Goal: Obtain resource: Download file/media

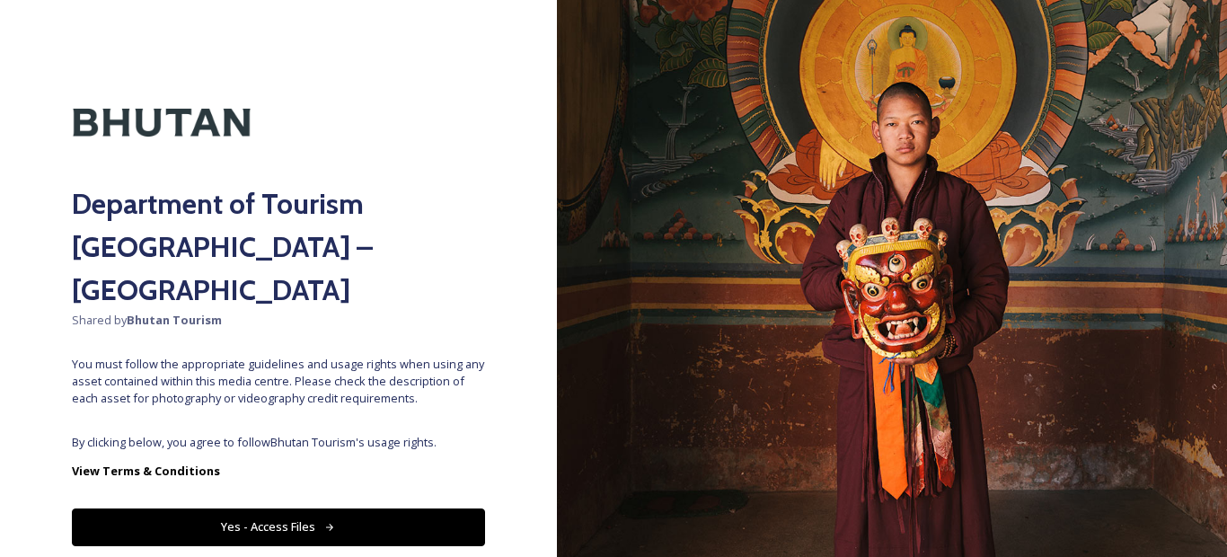
click at [306, 434] on span "By clicking below, you agree to follow Bhutan Tourism 's usage rights." at bounding box center [278, 442] width 413 height 17
click at [278, 508] on button "Yes - Access Files" at bounding box center [278, 526] width 413 height 37
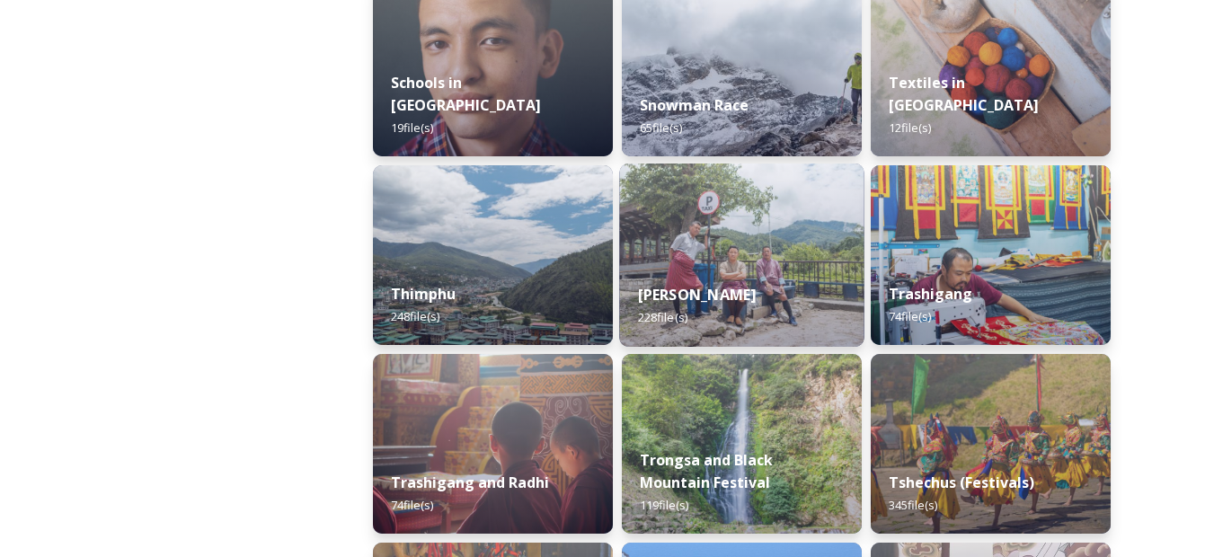
scroll to position [1941, 0]
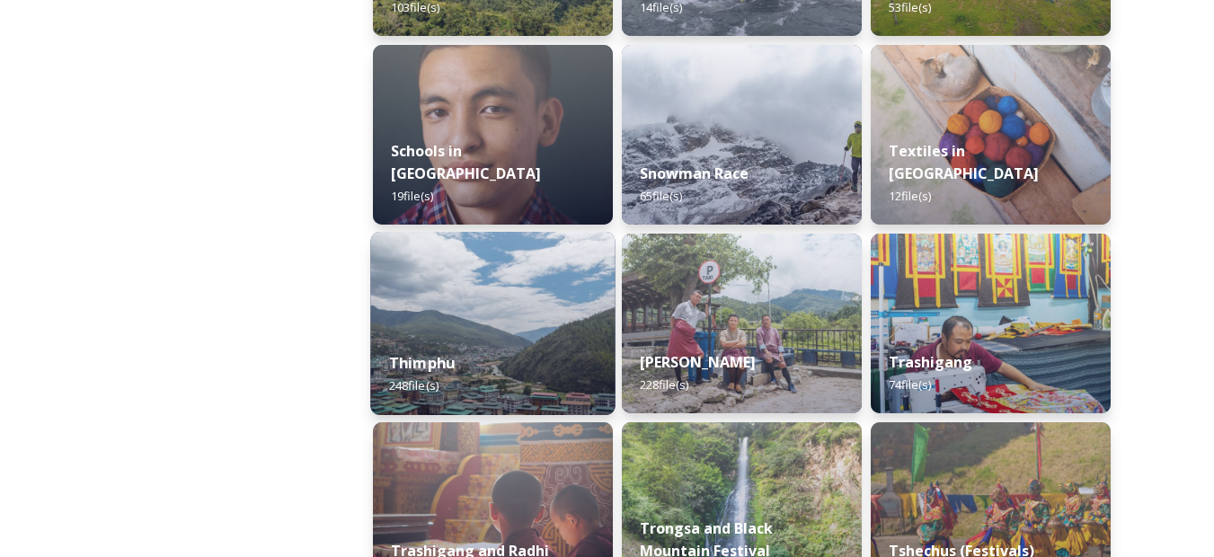
click at [534, 338] on div "Thimphu 248 file(s)" at bounding box center [492, 374] width 244 height 82
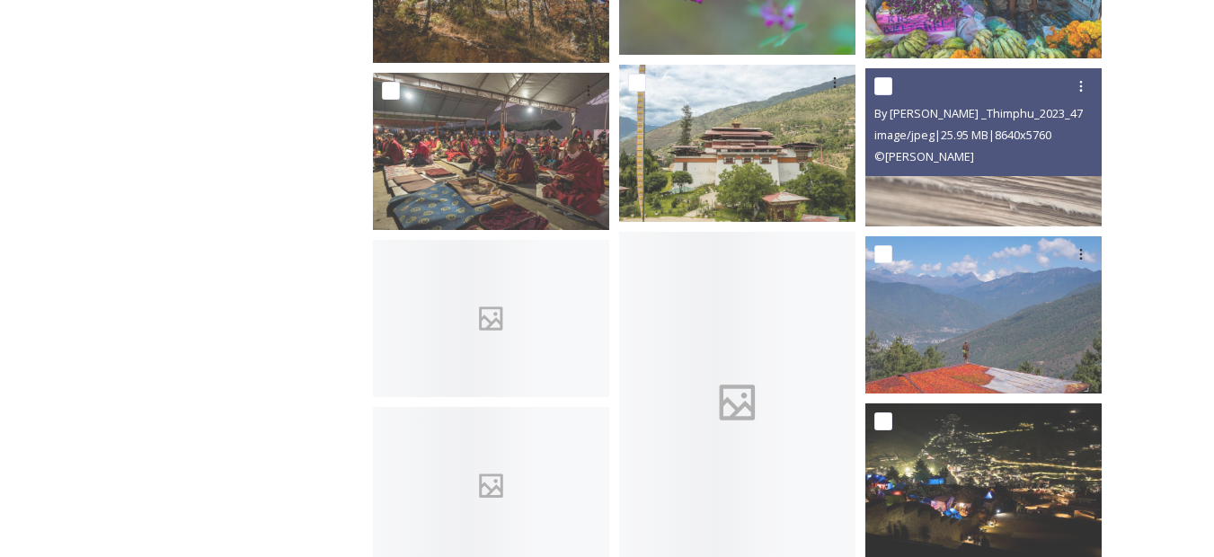
scroll to position [10349, 0]
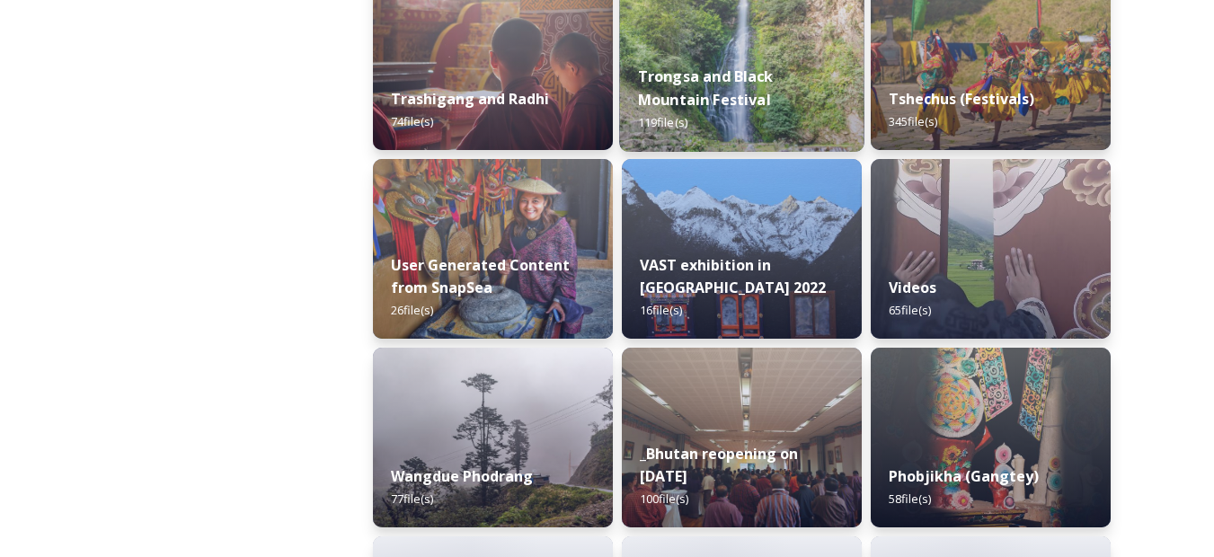
scroll to position [2587, 0]
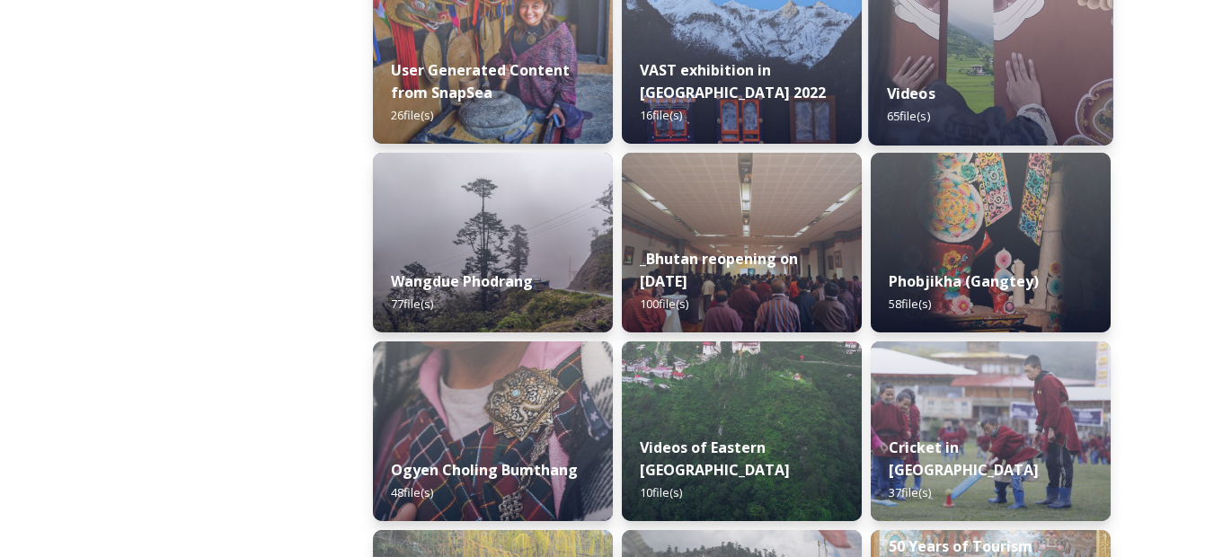
click at [973, 85] on div "Videos 65 file(s)" at bounding box center [990, 105] width 244 height 82
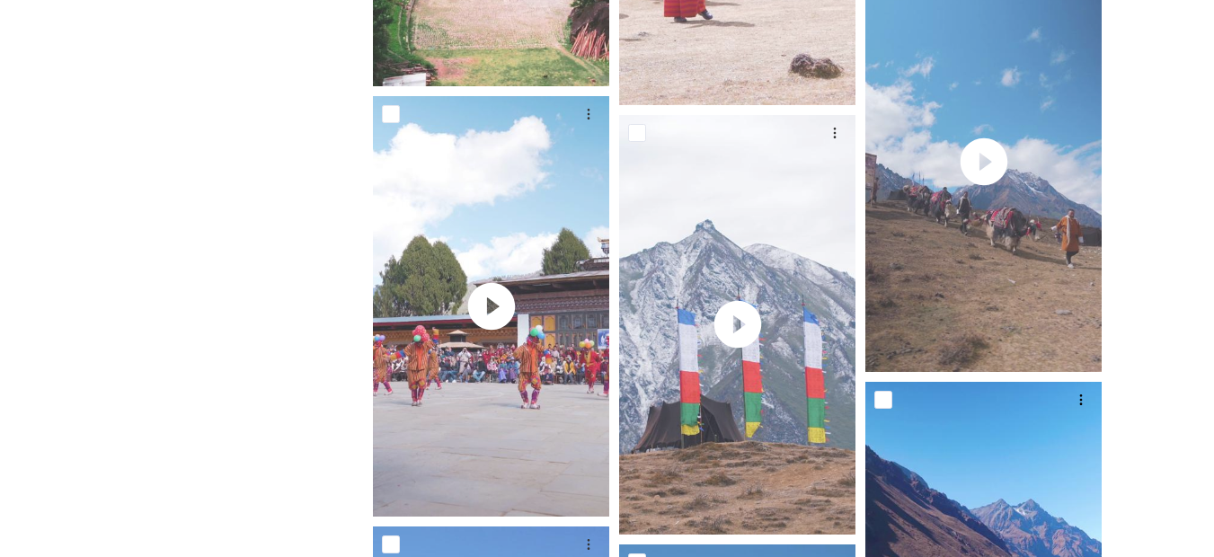
scroll to position [6468, 0]
